Goal: Information Seeking & Learning: Learn about a topic

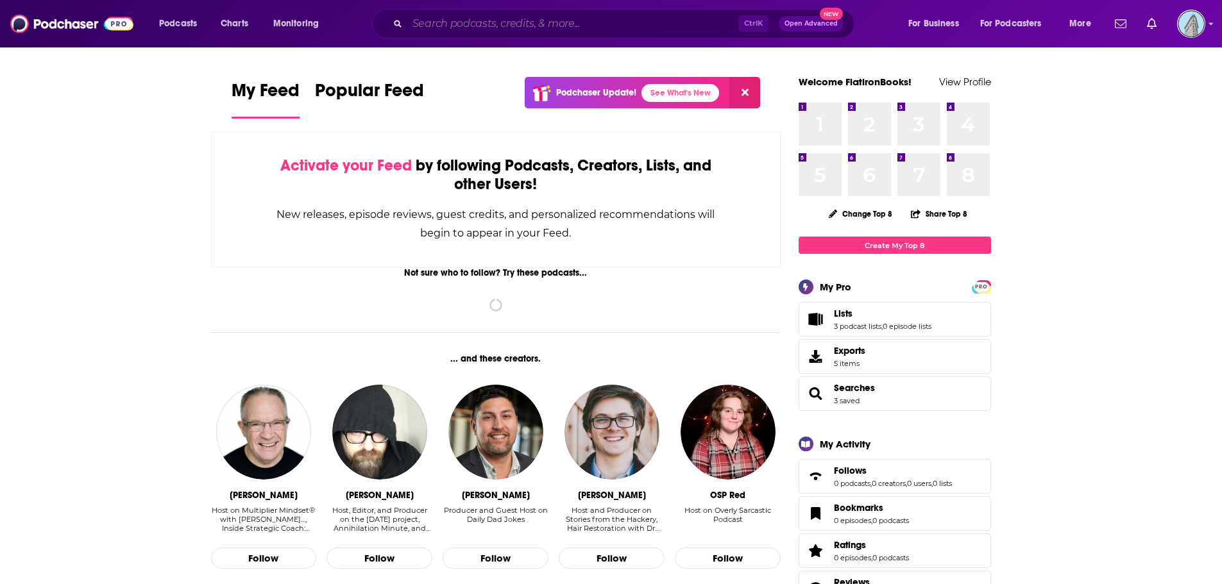
click at [484, 19] on input "Search podcasts, credits, & more..." at bounding box center [572, 23] width 331 height 21
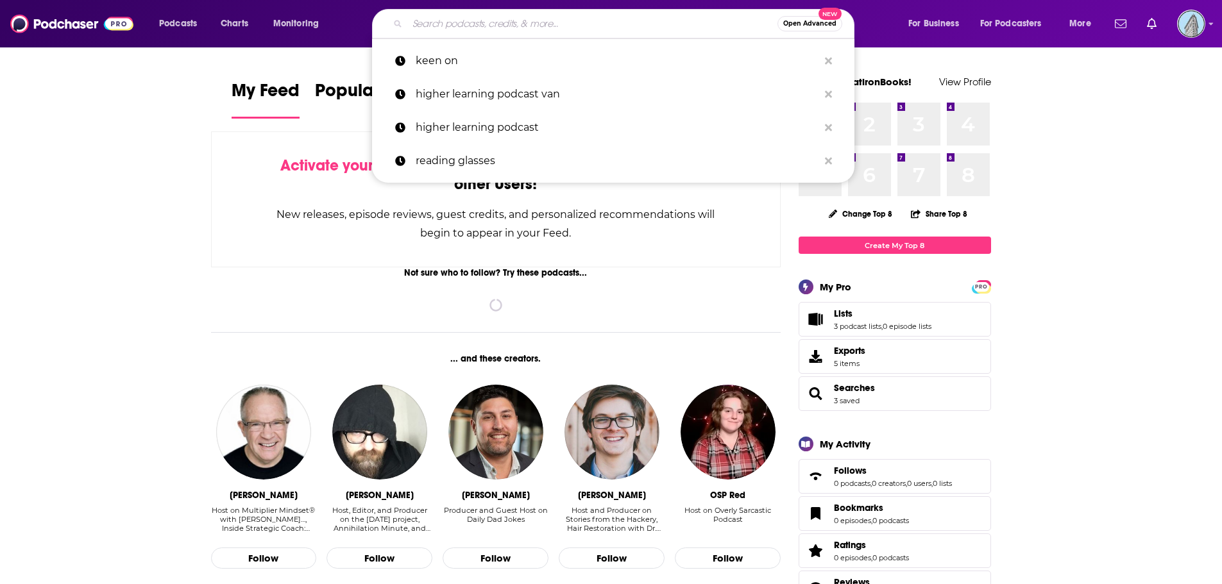
type input "y"
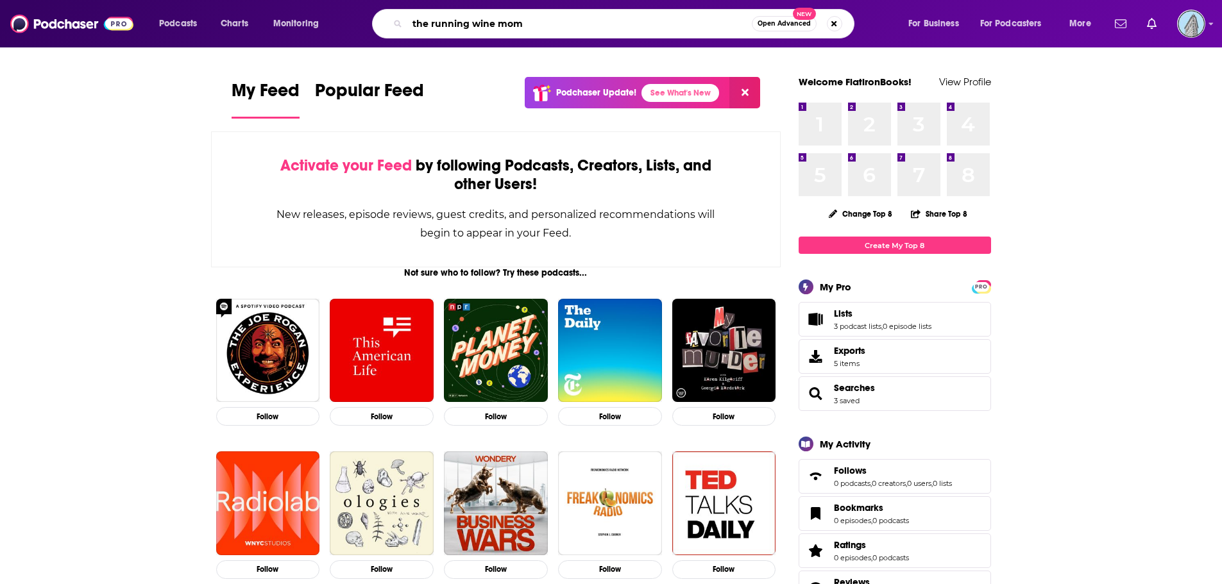
type input "the running wine mom"
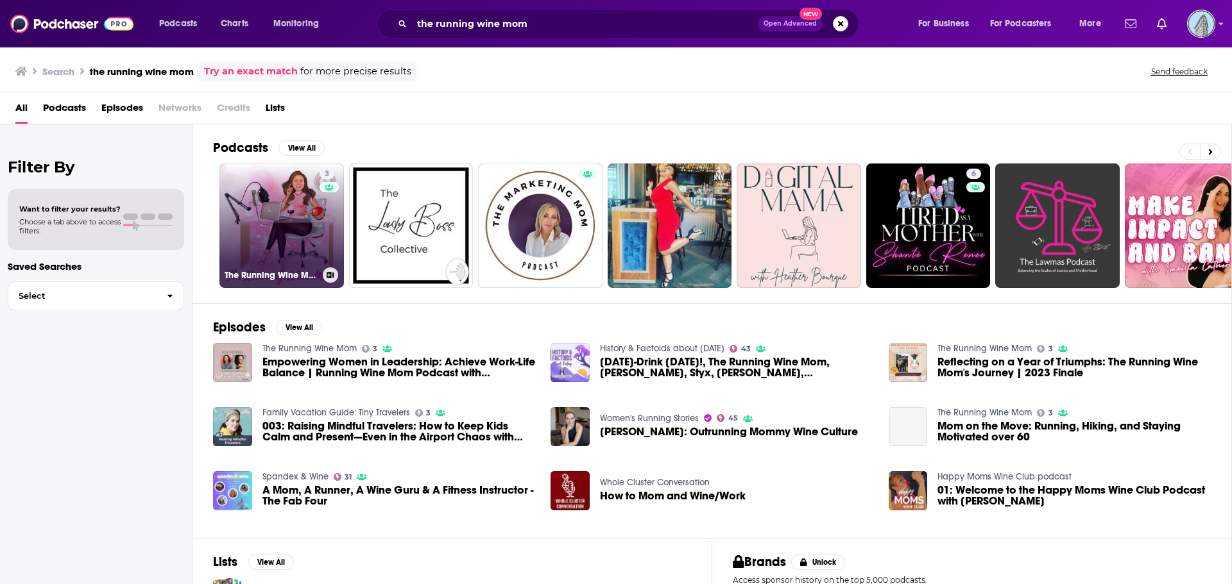
click at [275, 242] on link "3 The Running Wine Mom" at bounding box center [281, 226] width 124 height 124
